Goal: Task Accomplishment & Management: Complete application form

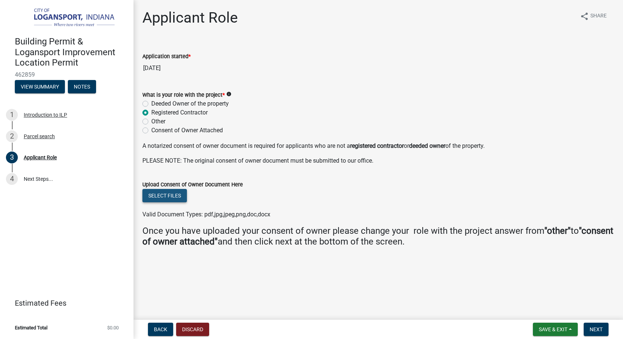
click at [162, 196] on button "Select files" at bounding box center [164, 195] width 44 height 13
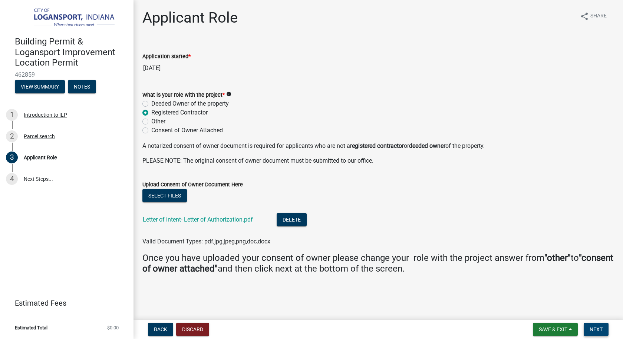
click at [600, 329] on span "Next" at bounding box center [595, 330] width 13 height 6
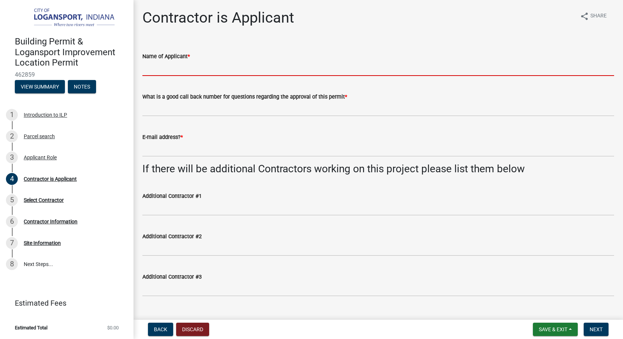
click at [151, 67] on input "Name of Applicant *" at bounding box center [378, 68] width 472 height 15
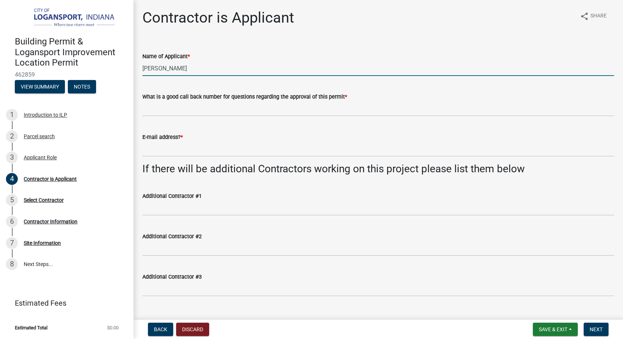
type input "[PERSON_NAME]"
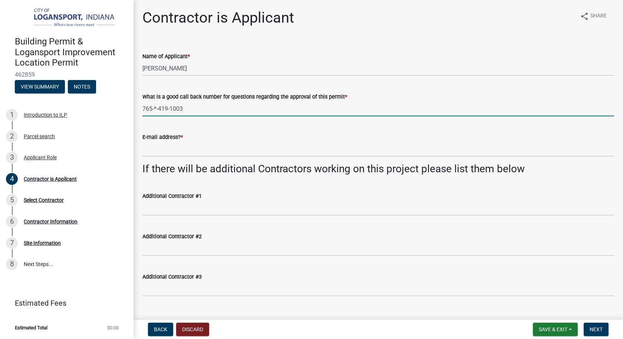
type input "765-*-419-1003"
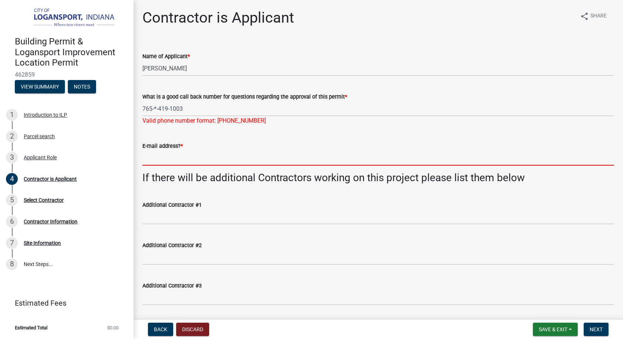
click at [163, 148] on form "E-mail address? *" at bounding box center [378, 154] width 472 height 24
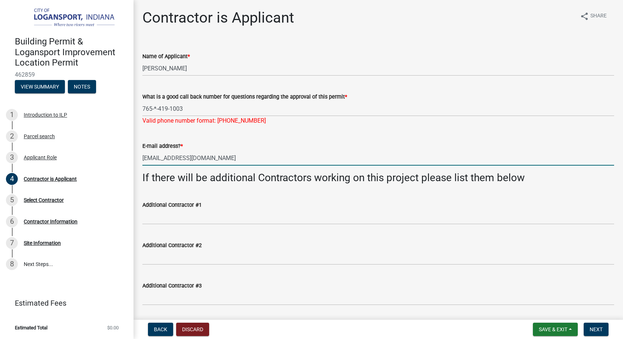
scroll to position [23, 0]
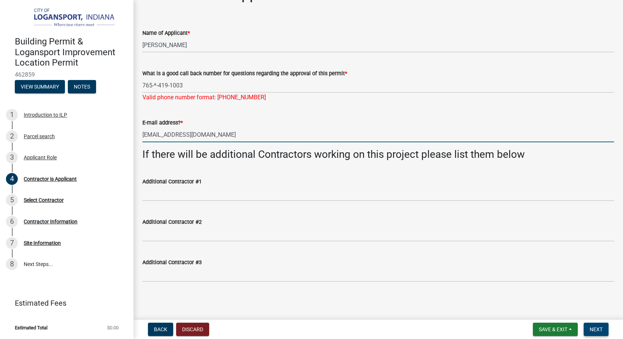
type input "[EMAIL_ADDRESS][DOMAIN_NAME]"
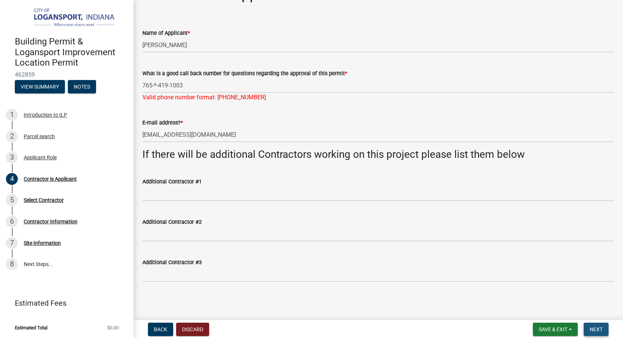
click at [595, 330] on span "Next" at bounding box center [595, 330] width 13 height 6
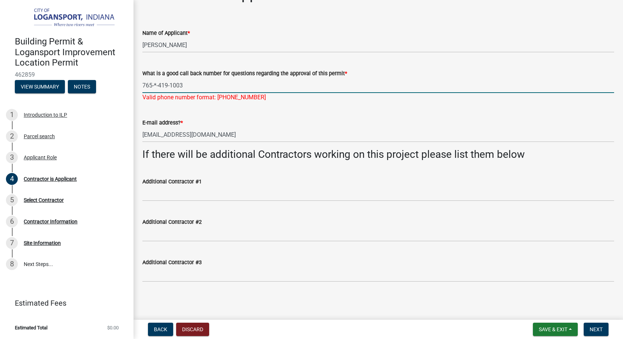
click at [156, 83] on input "765-*-419-1003" at bounding box center [378, 85] width 472 height 15
type input "[PHONE_NUMBER]"
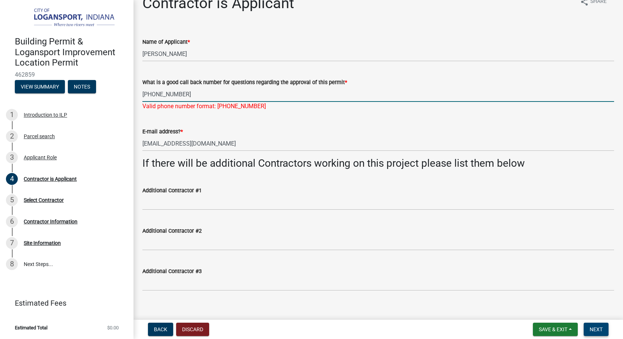
click at [595, 325] on button "Next" at bounding box center [596, 329] width 25 height 13
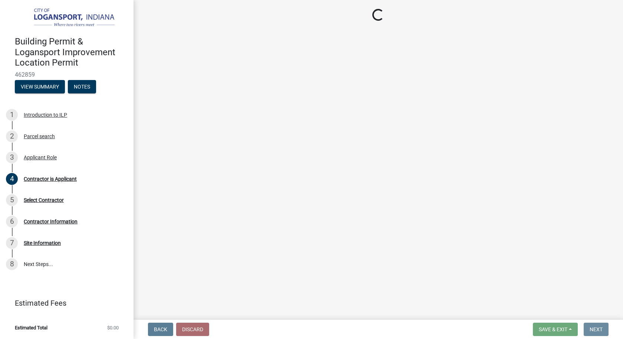
scroll to position [0, 0]
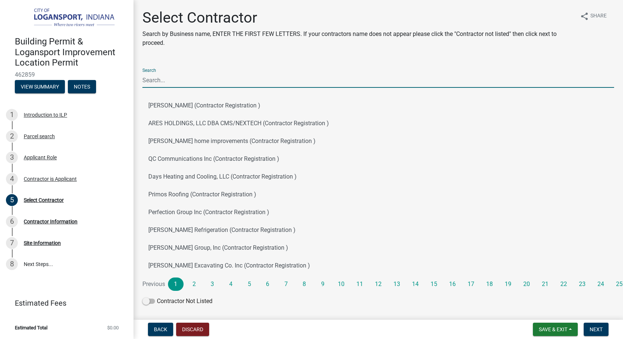
click at [160, 81] on input "Search" at bounding box center [378, 80] width 472 height 15
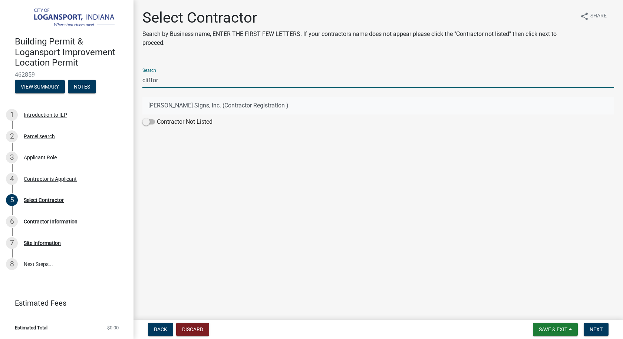
type input "cliffor"
click at [155, 104] on button "[PERSON_NAME] Signs, Inc. (Contractor Registration )" at bounding box center [378, 106] width 472 height 18
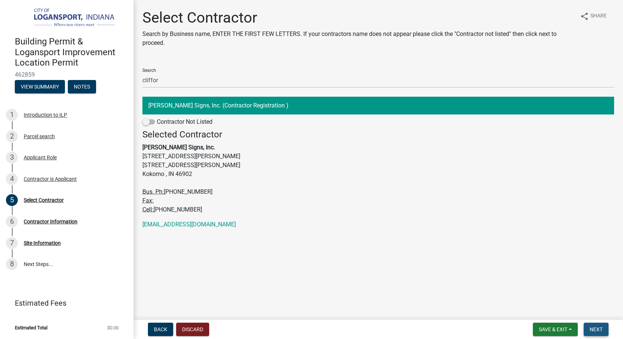
click at [600, 326] on button "Next" at bounding box center [596, 329] width 25 height 13
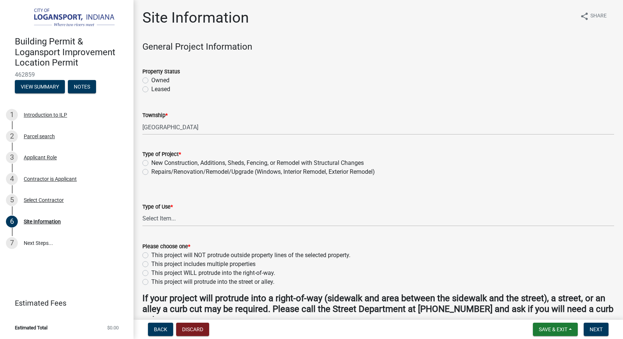
click at [151, 80] on label "Owned" at bounding box center [160, 80] width 18 height 9
click at [151, 80] on input "Owned" at bounding box center [153, 78] width 5 height 5
radio input "true"
click at [151, 171] on label "Repairs/Renovation/Remodel/Upgrade (Windows, Interior Remodel, Exterior Remodel)" at bounding box center [263, 172] width 224 height 9
click at [151, 171] on input "Repairs/Renovation/Remodel/Upgrade (Windows, Interior Remodel, Exterior Remodel)" at bounding box center [153, 170] width 5 height 5
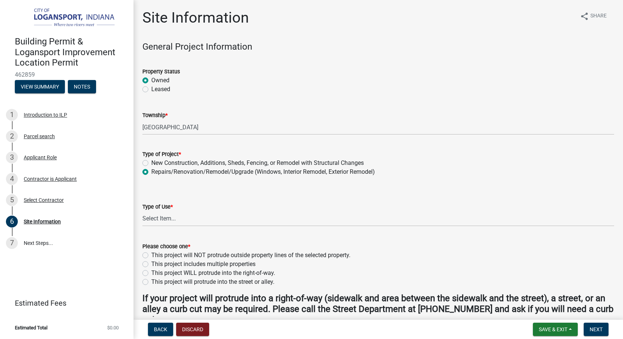
radio input "true"
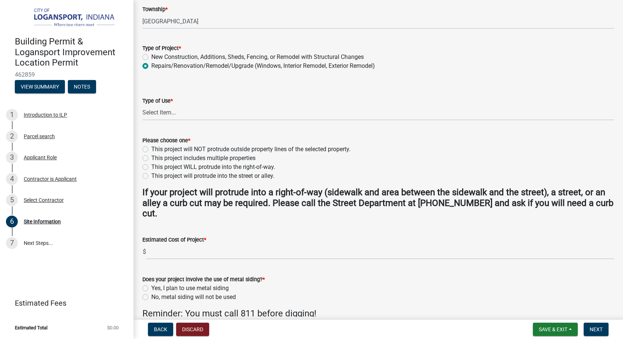
scroll to position [111, 0]
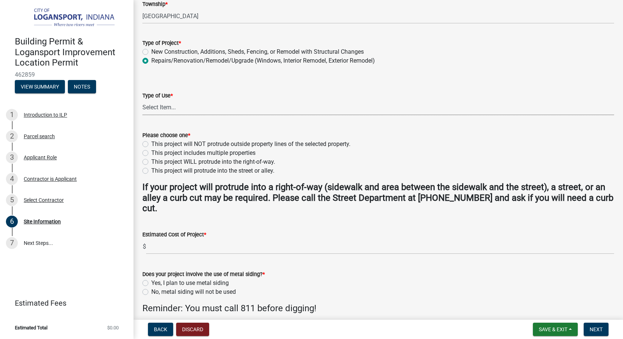
click at [167, 106] on select "Select Item... Residential Commercial/Industrial Agricultural Public/Semi Public" at bounding box center [378, 107] width 472 height 15
click at [142, 100] on select "Select Item... Residential Commercial/Industrial Agricultural Public/Semi Public" at bounding box center [378, 107] width 472 height 15
select select "418b8848-4d60-4951-8e78-d19a514e3fa7"
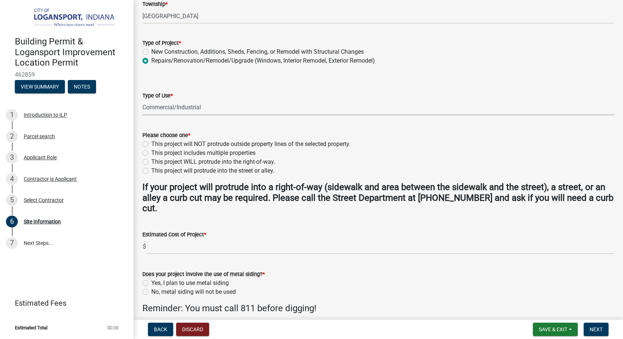
click at [184, 104] on select "Select Item... Residential Commercial/Industrial Agricultural Public/Semi Public" at bounding box center [378, 107] width 472 height 15
click at [151, 145] on label "This project will NOT protrude outside property lines of the selected property." at bounding box center [250, 144] width 199 height 9
click at [151, 145] on input "This project will NOT protrude outside property lines of the selected property." at bounding box center [153, 142] width 5 height 5
radio input "true"
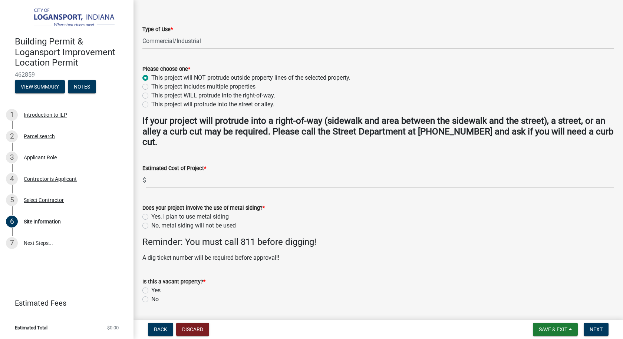
scroll to position [185, 0]
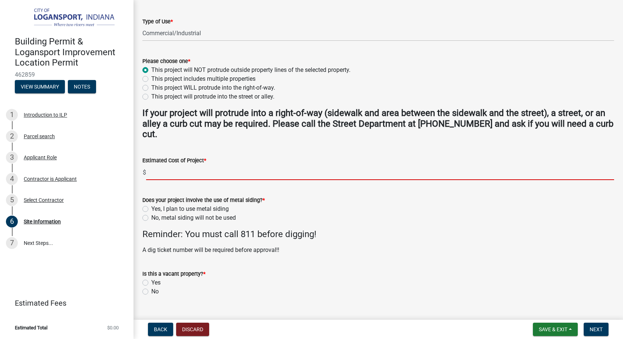
click at [150, 172] on input "text" at bounding box center [380, 172] width 468 height 15
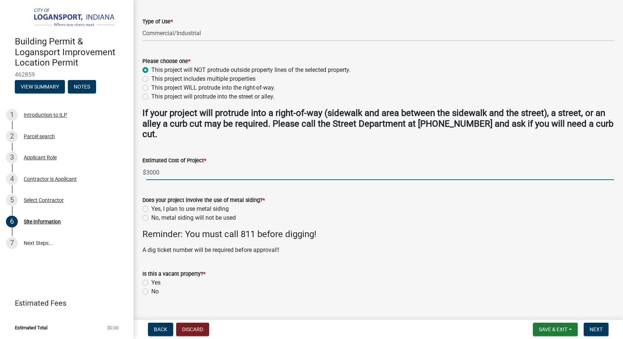
type input "3000"
click at [151, 218] on label "No, metal siding will not be used" at bounding box center [193, 218] width 85 height 9
click at [151, 218] on input "No, metal siding will not be used" at bounding box center [153, 216] width 5 height 5
radio input "true"
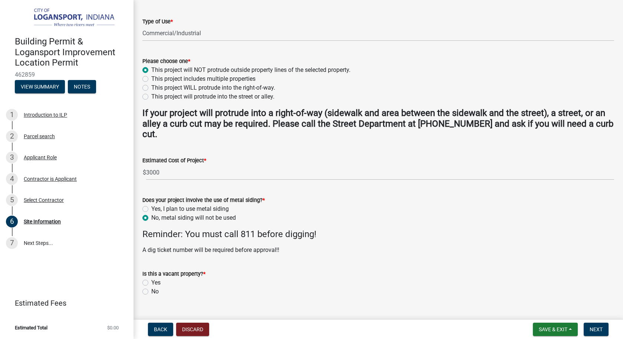
scroll to position [200, 0]
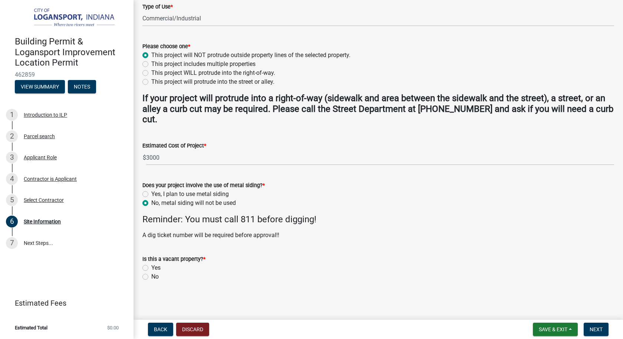
click at [151, 277] on label "No" at bounding box center [154, 276] width 7 height 9
click at [151, 277] on input "No" at bounding box center [153, 274] width 5 height 5
radio input "true"
click at [597, 331] on span "Next" at bounding box center [595, 330] width 13 height 6
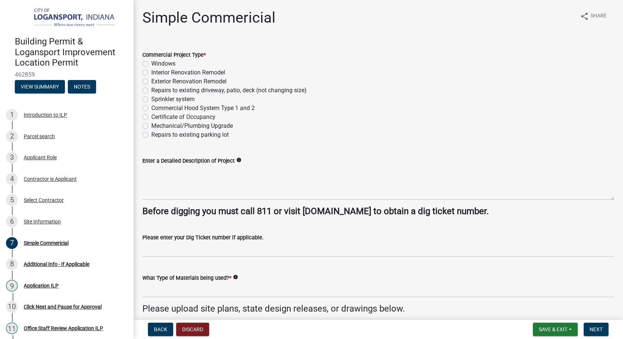
click at [151, 82] on label "Exterior Renovation Remodel" at bounding box center [188, 81] width 75 height 9
click at [151, 82] on input "Exterior Renovation Remodel" at bounding box center [153, 79] width 5 height 5
radio input "true"
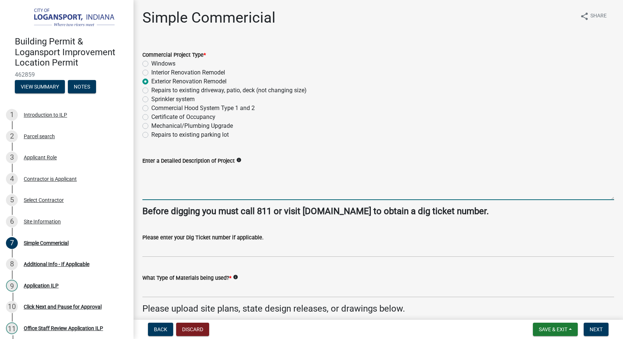
click at [155, 176] on textarea "Enter a Detailed Description of Project" at bounding box center [378, 182] width 472 height 35
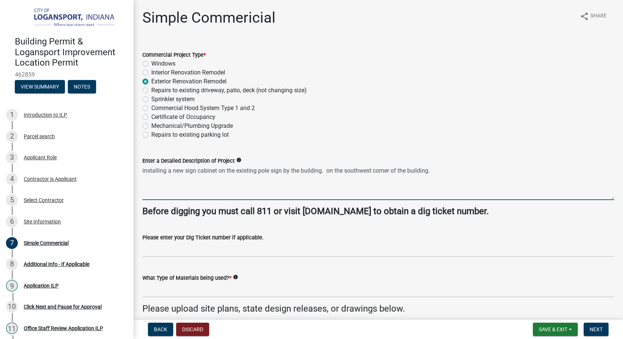
type textarea "installing a new sign cabinet on the existing pole sign by the building. on the…"
click at [153, 296] on input "What Type of Materials being used? *" at bounding box center [378, 289] width 472 height 15
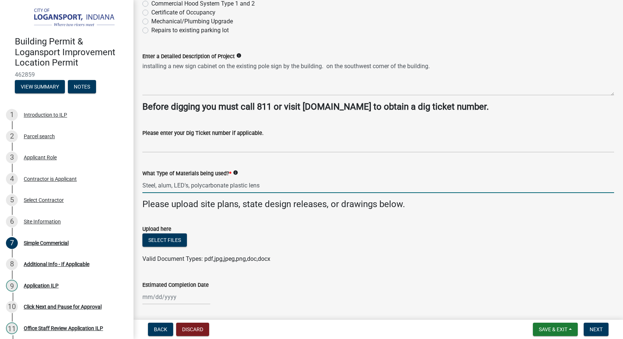
scroll to position [128, 0]
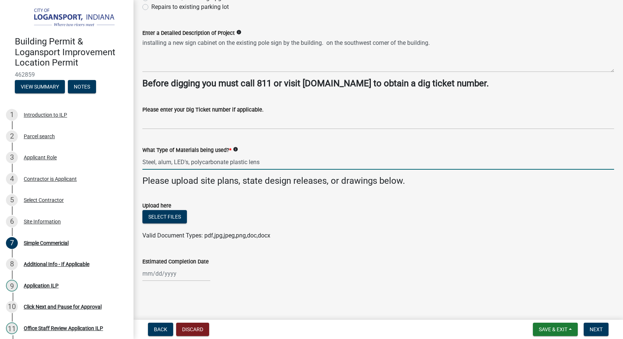
type input "Steel, alum, LED's, polycarbonate plastic lens"
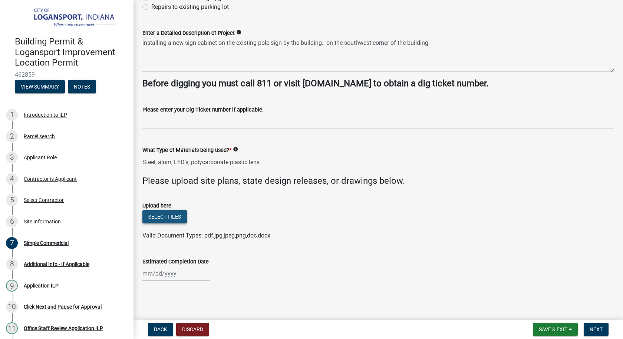
click at [166, 215] on button "Select files" at bounding box center [164, 216] width 44 height 13
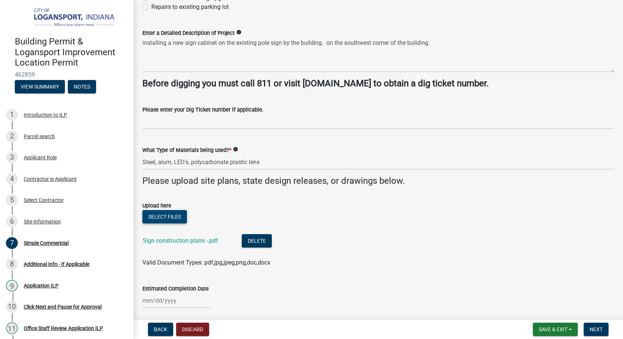
scroll to position [155, 0]
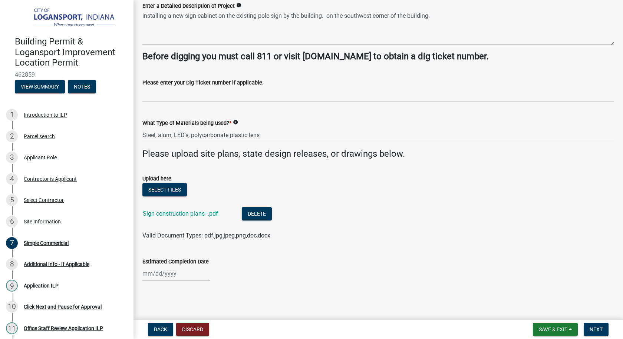
select select "8"
select select "2025"
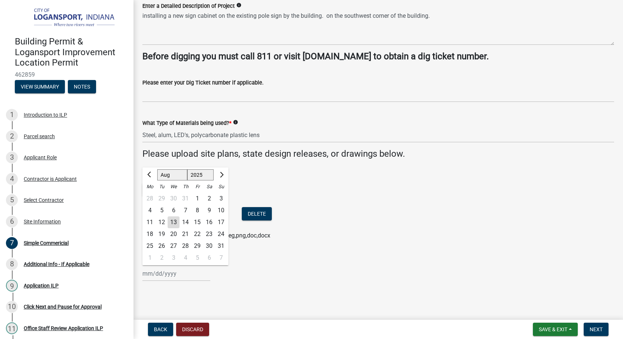
click at [161, 272] on div "[PERSON_NAME] Feb Mar Apr [PERSON_NAME][DATE] Oct Nov [DATE] 1526 1527 1528 152…" at bounding box center [176, 273] width 68 height 15
click at [223, 175] on button "Next month" at bounding box center [220, 175] width 9 height 12
select select "9"
click at [211, 223] on div "20" at bounding box center [209, 222] width 12 height 12
type input "[DATE]"
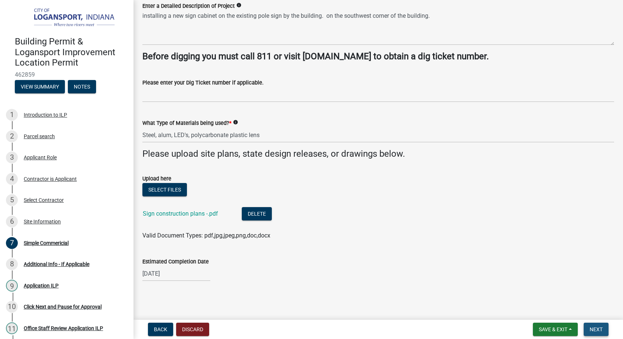
click at [595, 326] on button "Next" at bounding box center [596, 329] width 25 height 13
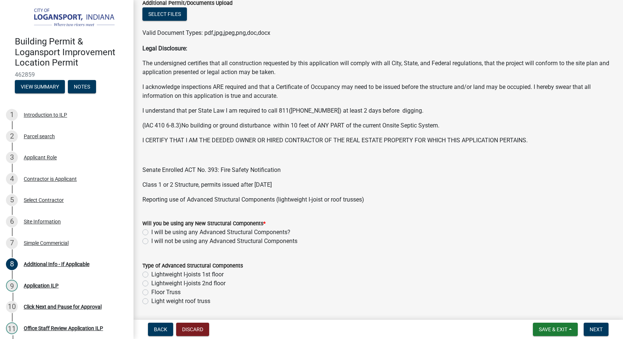
scroll to position [111, 0]
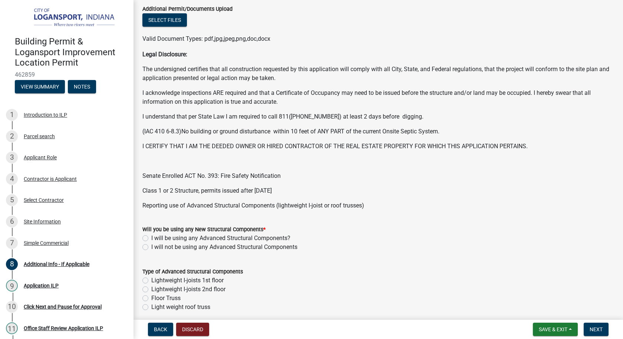
click at [151, 247] on label "I will not be using any Advanced Structural Components" at bounding box center [224, 247] width 146 height 9
click at [151, 247] on input "I will not be using any Advanced Structural Components" at bounding box center [153, 245] width 5 height 5
radio input "true"
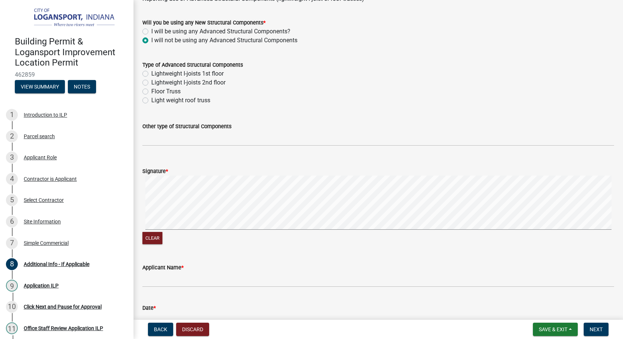
scroll to position [334, 0]
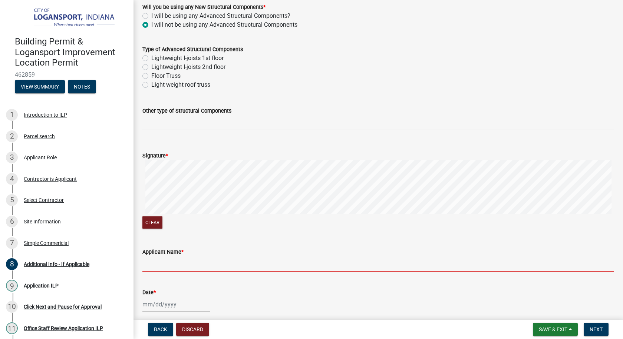
click at [155, 267] on input "Applicant Name *" at bounding box center [378, 264] width 472 height 15
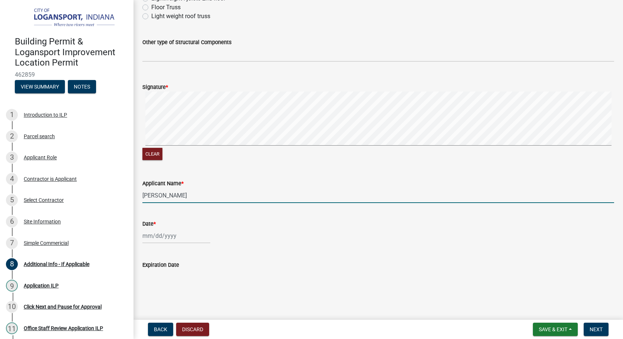
scroll to position [405, 0]
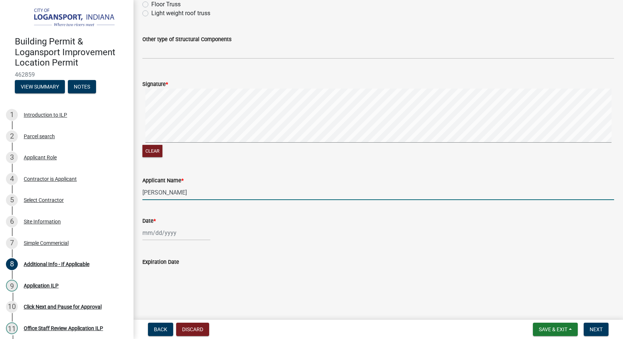
type input "[PERSON_NAME]"
click at [165, 237] on div at bounding box center [176, 232] width 68 height 15
select select "8"
select select "2025"
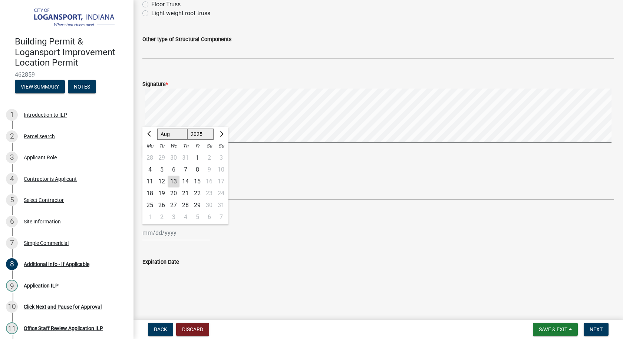
click at [173, 179] on div "13" at bounding box center [174, 182] width 12 height 12
type input "[DATE]"
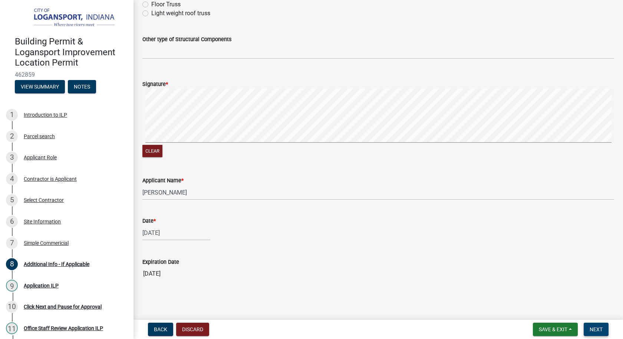
click at [601, 328] on span "Next" at bounding box center [595, 330] width 13 height 6
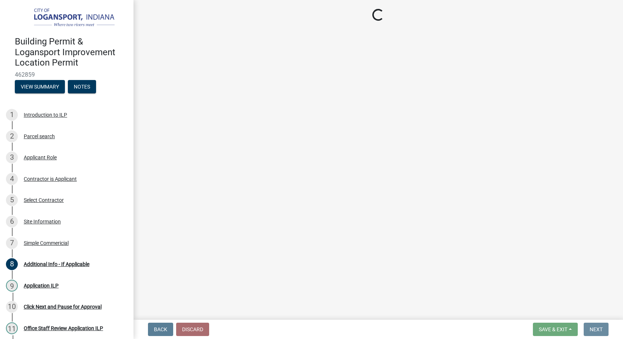
scroll to position [0, 0]
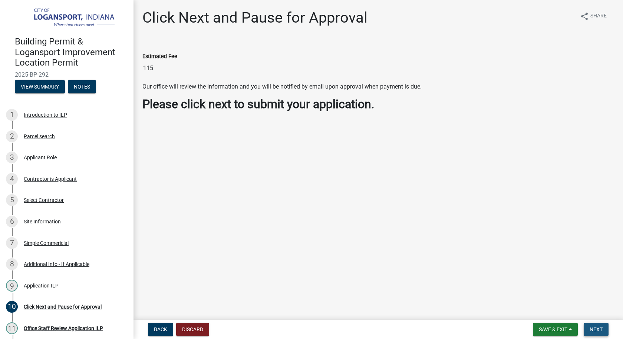
click at [594, 328] on span "Next" at bounding box center [595, 330] width 13 height 6
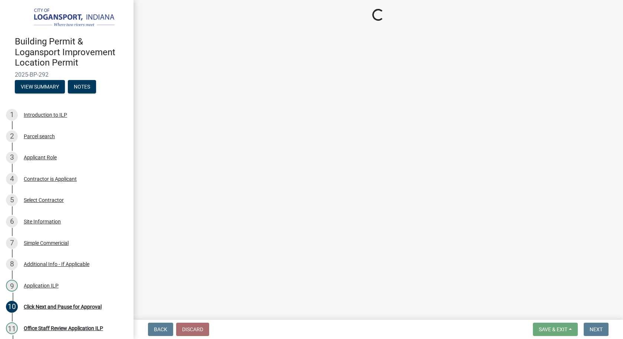
drag, startPoint x: 14, startPoint y: 72, endPoint x: 40, endPoint y: 77, distance: 26.0
click at [55, 74] on div "Building Permit & Logansport Improvement Location Permit 2025-BP-292 View Summa…" at bounding box center [67, 62] width 122 height 65
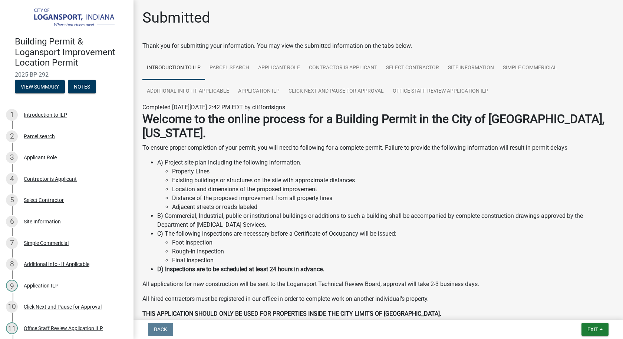
copy span "2025-BP-292"
click at [589, 328] on span "Exit" at bounding box center [592, 330] width 11 height 6
click at [568, 309] on button "Save & Exit" at bounding box center [578, 310] width 59 height 18
